Goal: Task Accomplishment & Management: Complete application form

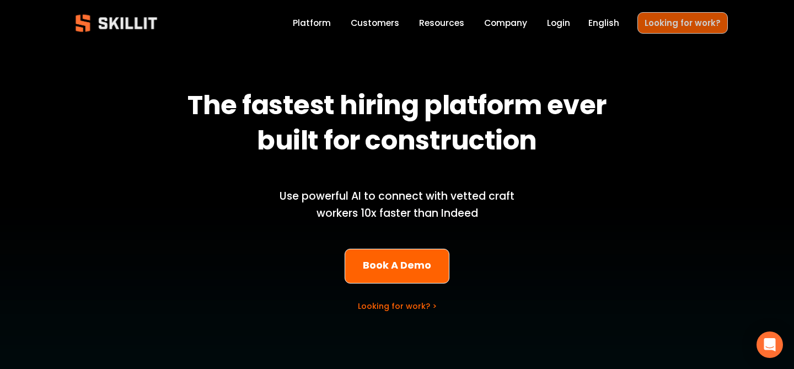
click at [683, 30] on link "Looking for work?" at bounding box center [682, 23] width 90 height 22
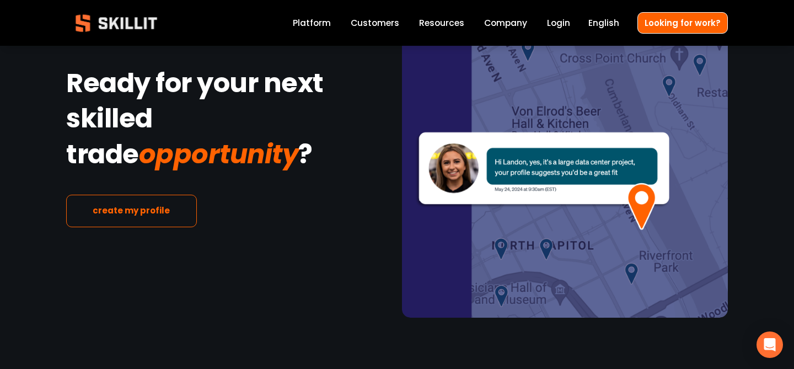
scroll to position [1861, 0]
